Goal: Task Accomplishment & Management: Use online tool/utility

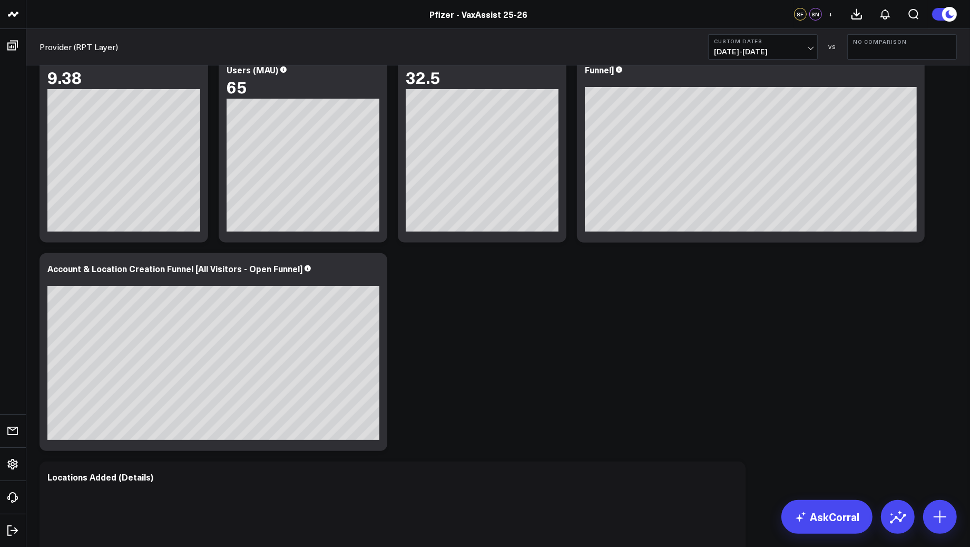
scroll to position [527, 0]
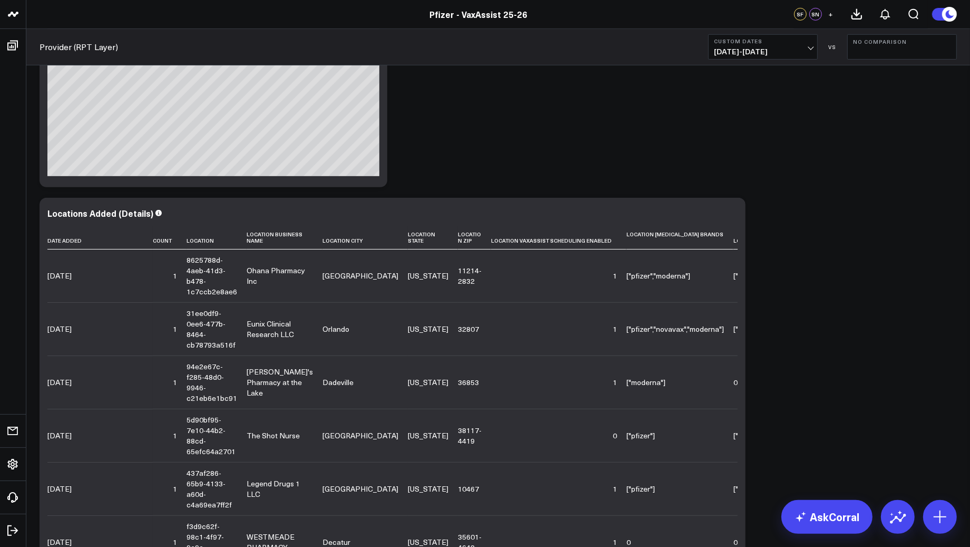
click at [884, 161] on div "Locations Added Modify via AI Copy link to widget Ask support Remove Create lin…" at bounding box center [498, 281] width 928 height 1487
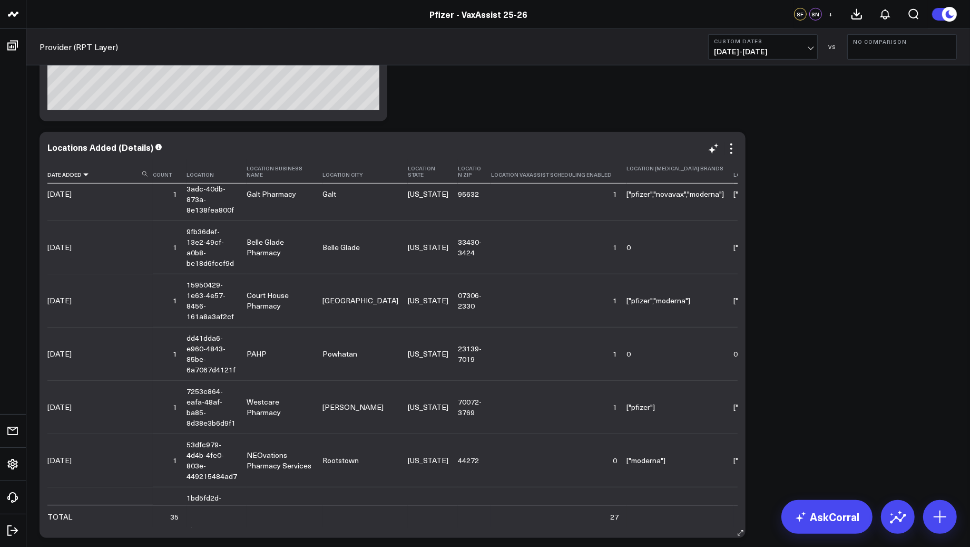
click at [82, 178] on icon at bounding box center [86, 174] width 8 height 6
click at [73, 176] on th "Date Added" at bounding box center [99, 172] width 105 height 24
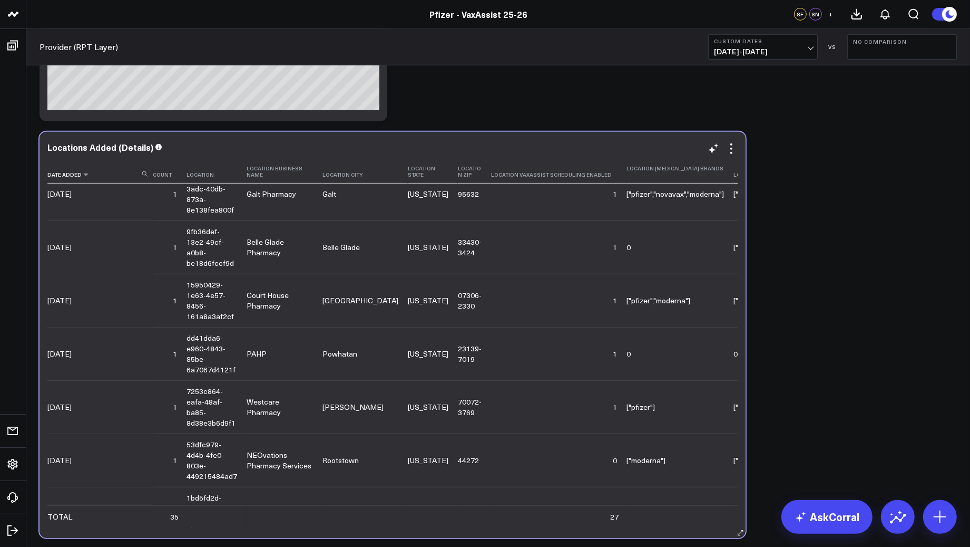
click at [69, 178] on th "Date Added" at bounding box center [99, 172] width 105 height 24
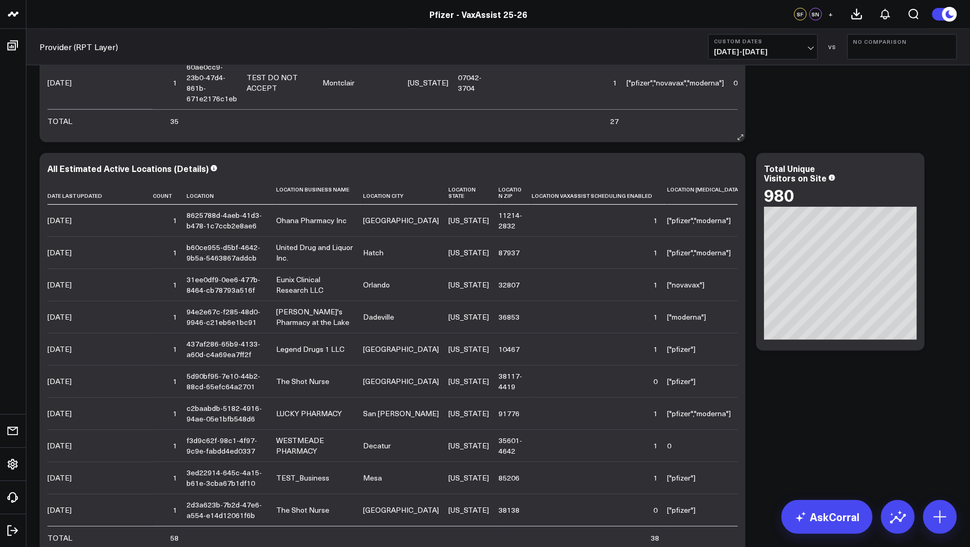
scroll to position [725, 0]
